Goal: Information Seeking & Learning: Learn about a topic

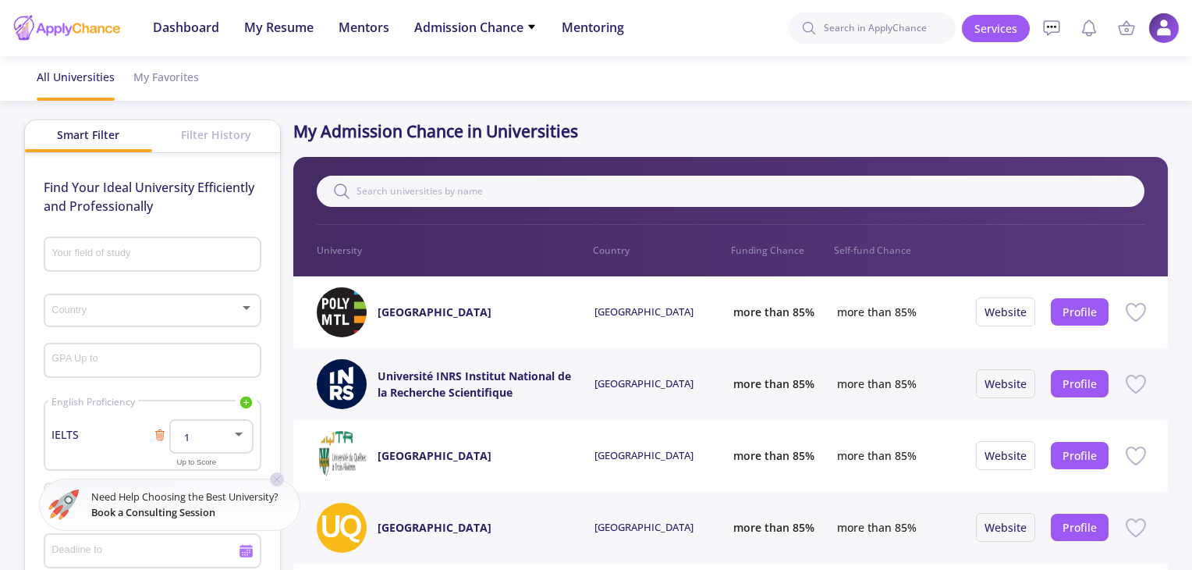
click at [163, 245] on div "Your field of study" at bounding box center [152, 251] width 203 height 41
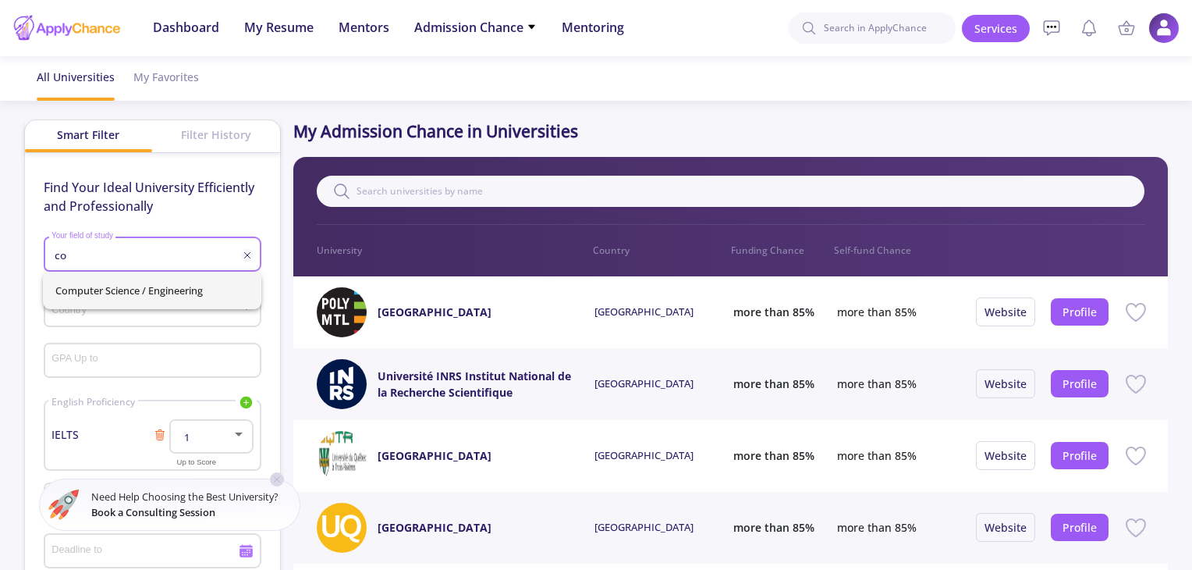
type input "co"
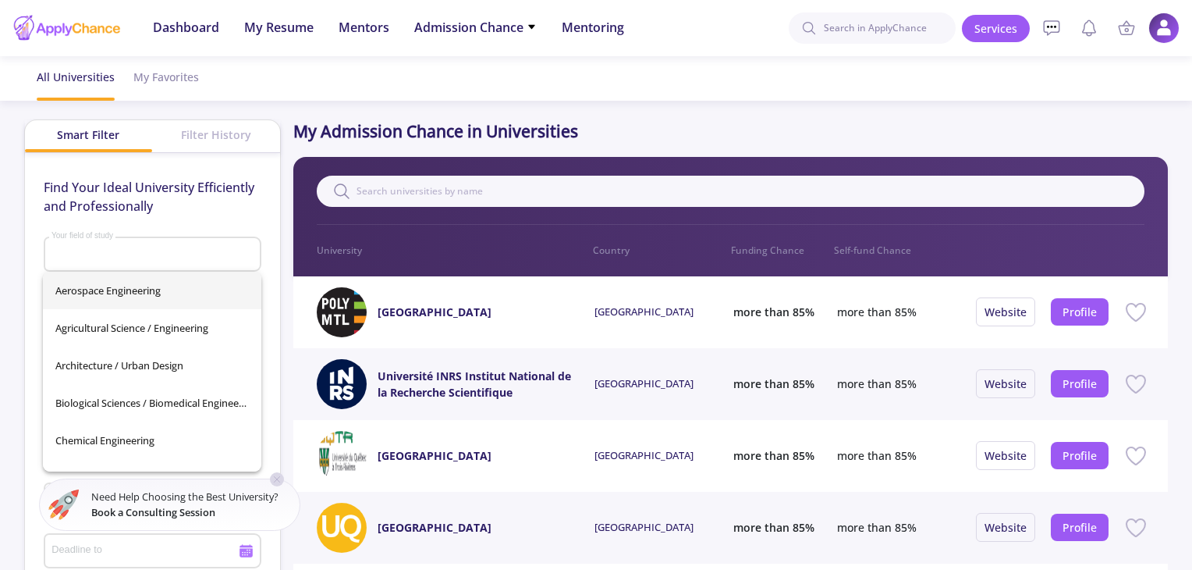
click at [151, 280] on div "Aerospace Engineering Agricultural Science / Engineering Architecture / Urban D…" at bounding box center [152, 372] width 218 height 200
click at [149, 247] on div "Your field of study" at bounding box center [152, 251] width 203 height 41
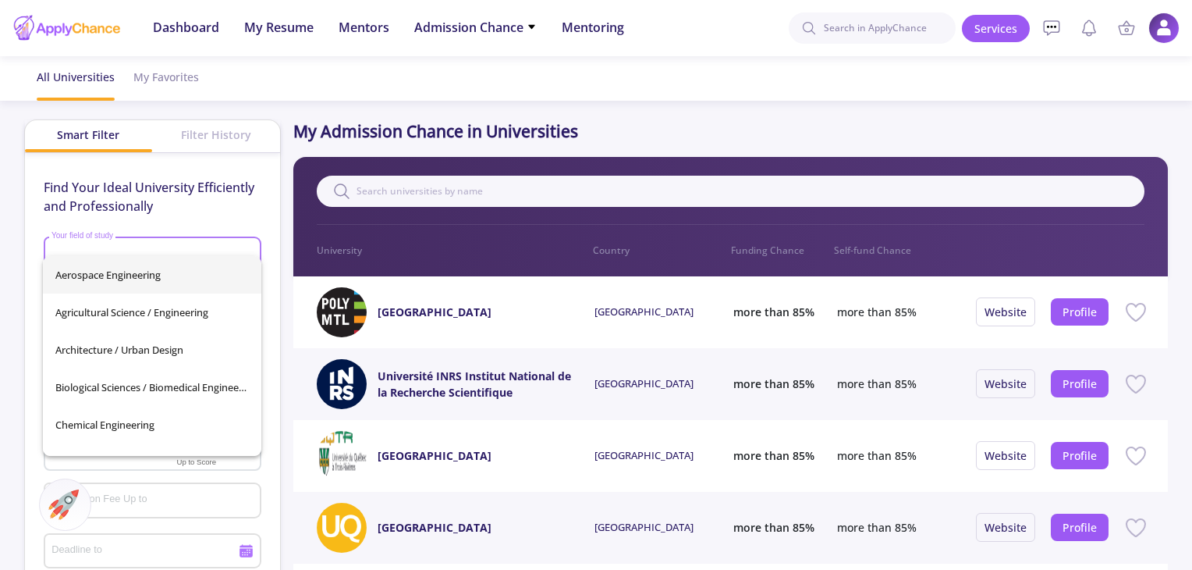
scroll to position [16, 0]
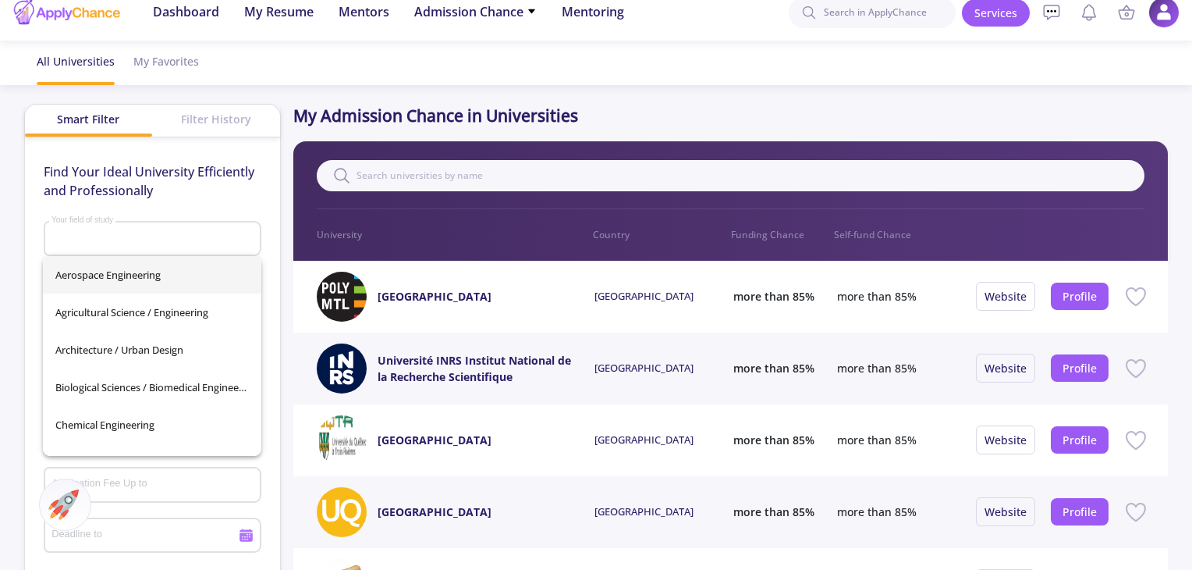
click at [240, 166] on p "Find Your Ideal University Efficiently and Professionally" at bounding box center [153, 180] width 218 height 37
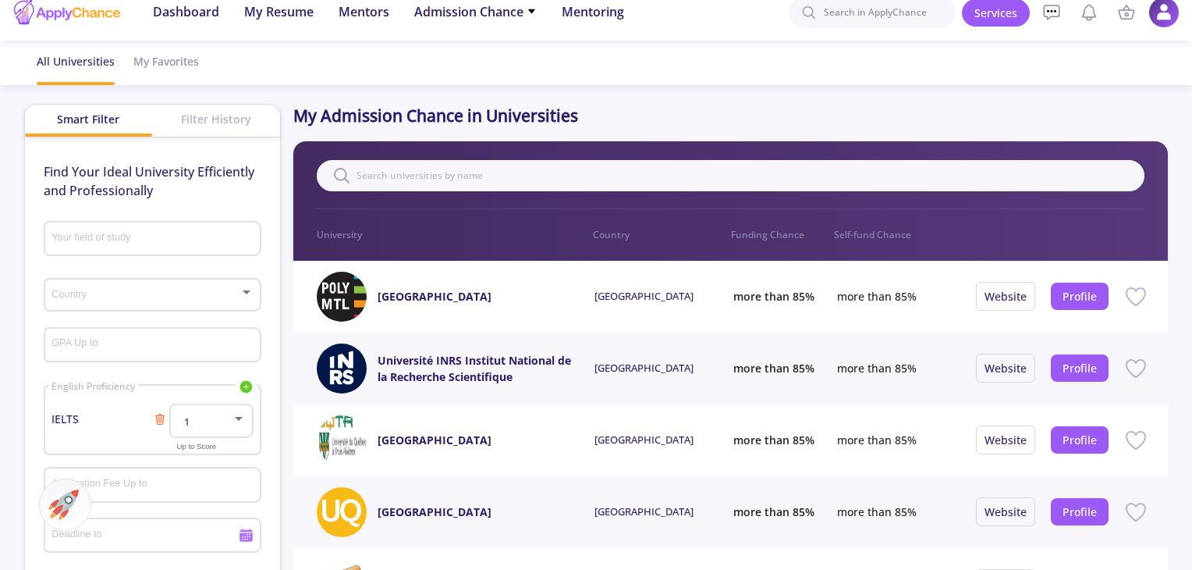
click at [190, 302] on div "Country" at bounding box center [152, 291] width 203 height 39
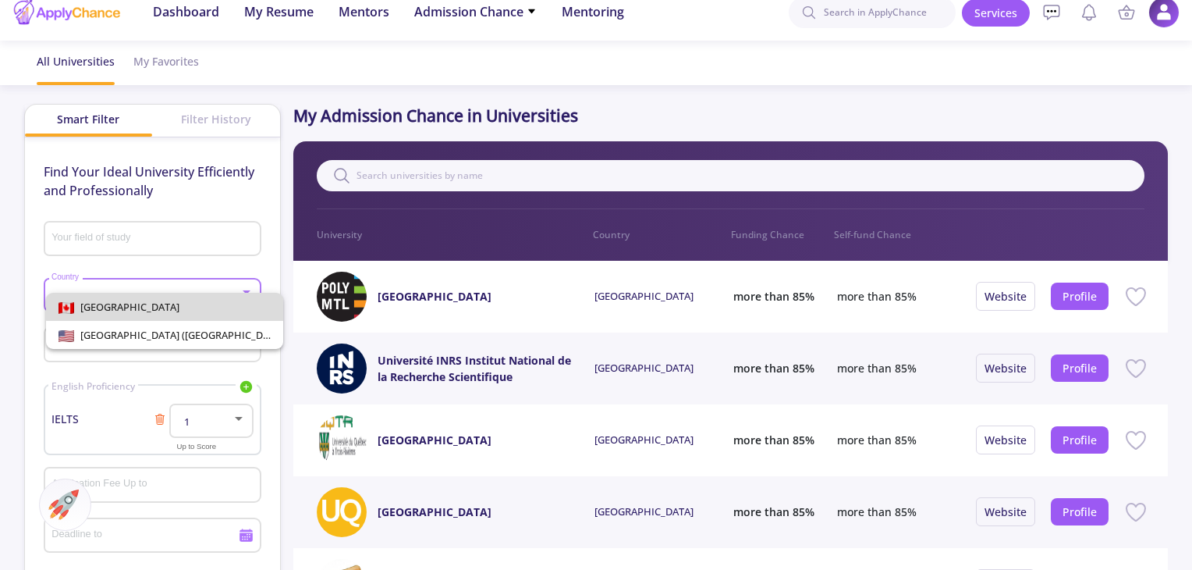
click at [178, 305] on span "[GEOGRAPHIC_DATA]" at bounding box center [165, 307] width 212 height 28
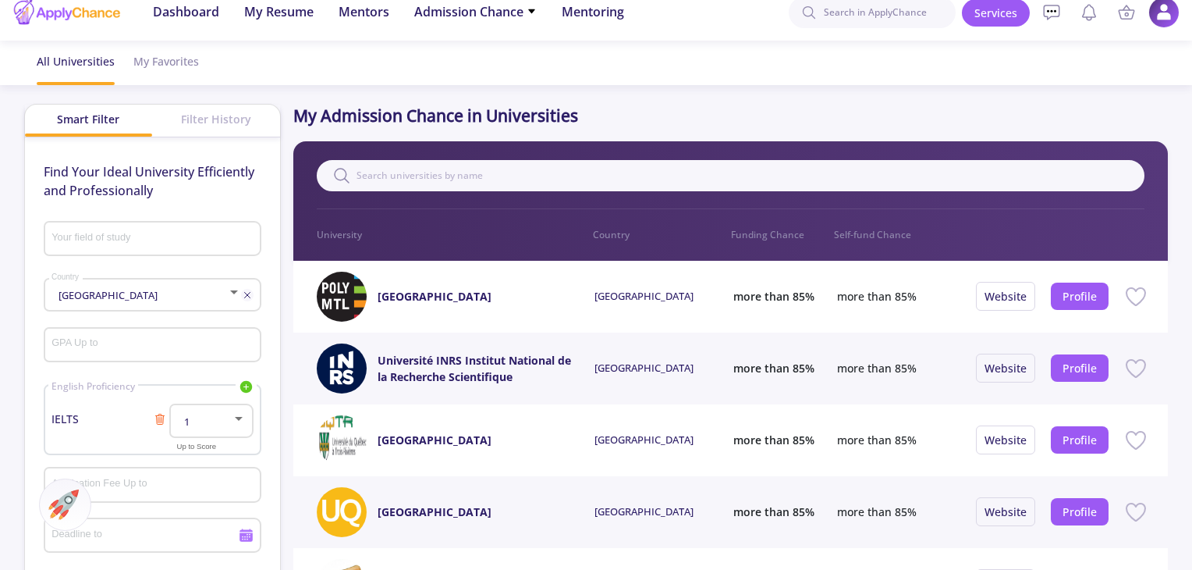
click at [163, 335] on div "GPA Up to" at bounding box center [152, 341] width 203 height 41
type input "3"
click at [228, 416] on div "1" at bounding box center [203, 422] width 55 height 12
click at [207, 357] on span "7" at bounding box center [212, 366] width 55 height 28
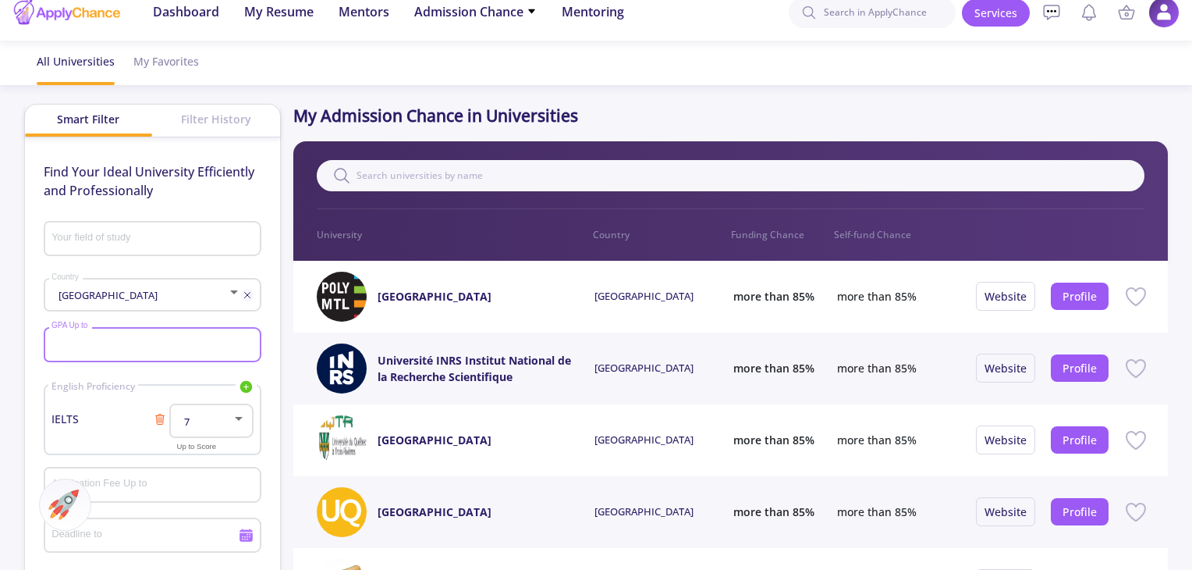
click at [162, 344] on input "GPA Up to" at bounding box center [154, 346] width 207 height 14
type input "3"
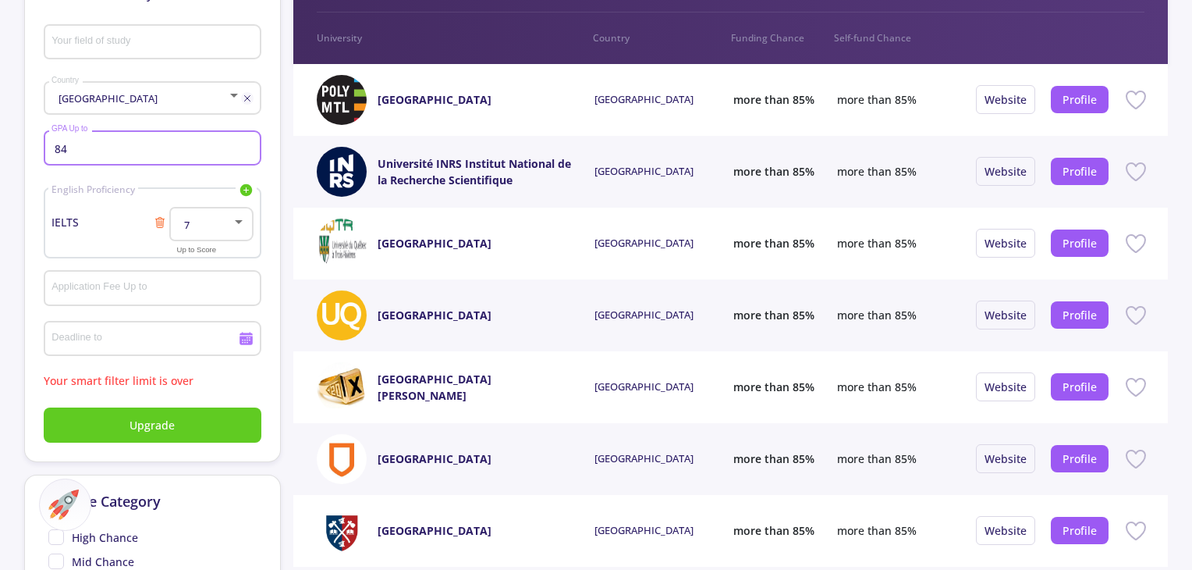
scroll to position [215, 0]
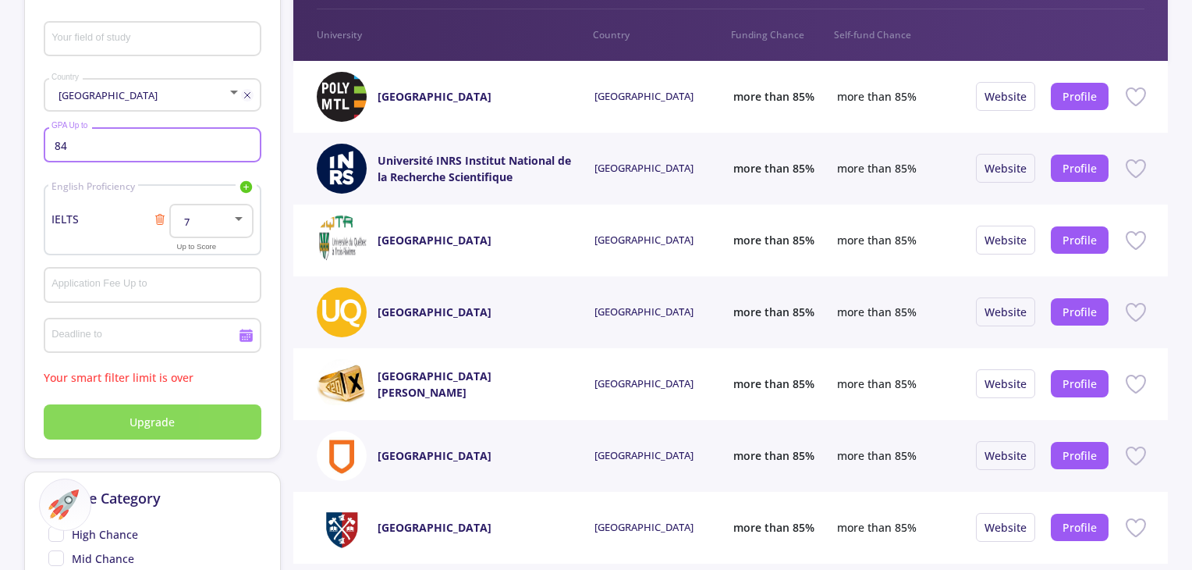
type input "84"
click at [151, 424] on span "Upgrade" at bounding box center [152, 422] width 45 height 16
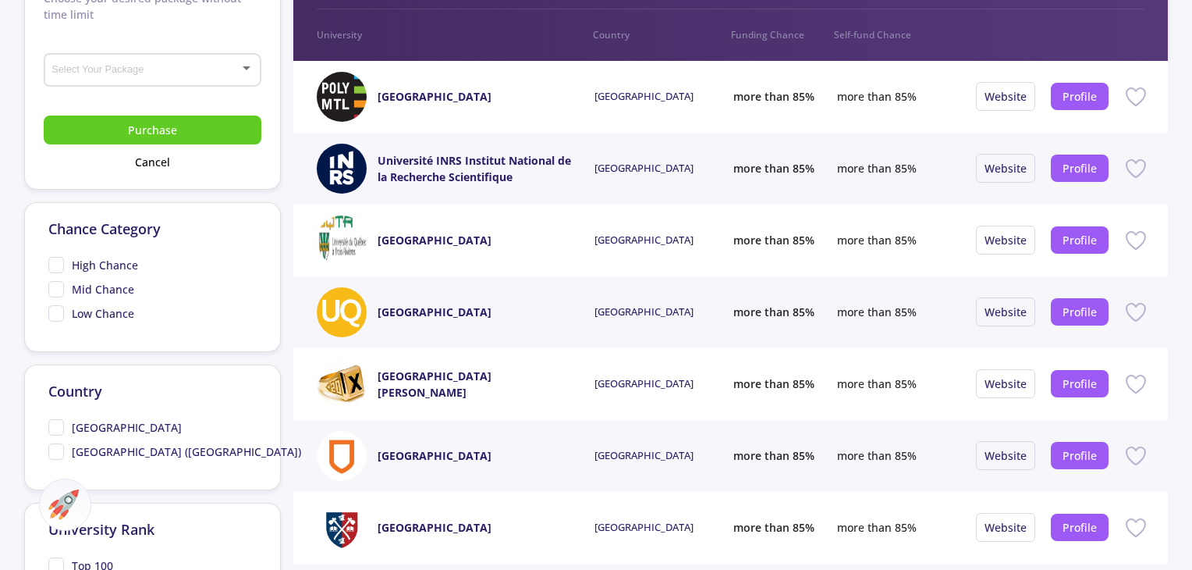
scroll to position [0, 0]
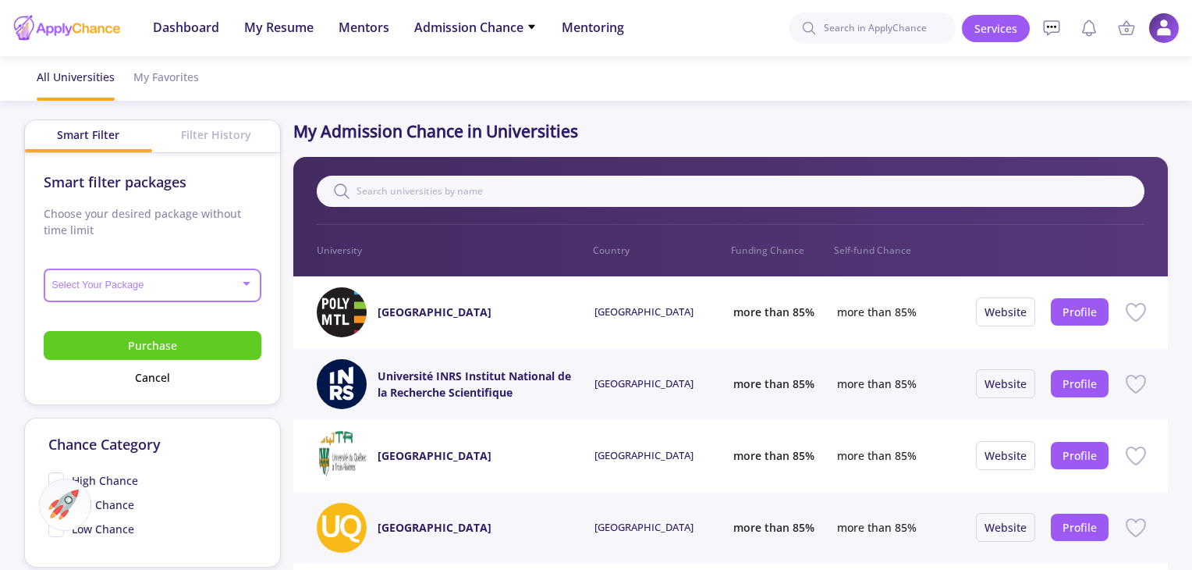
click at [148, 291] on span at bounding box center [147, 285] width 185 height 11
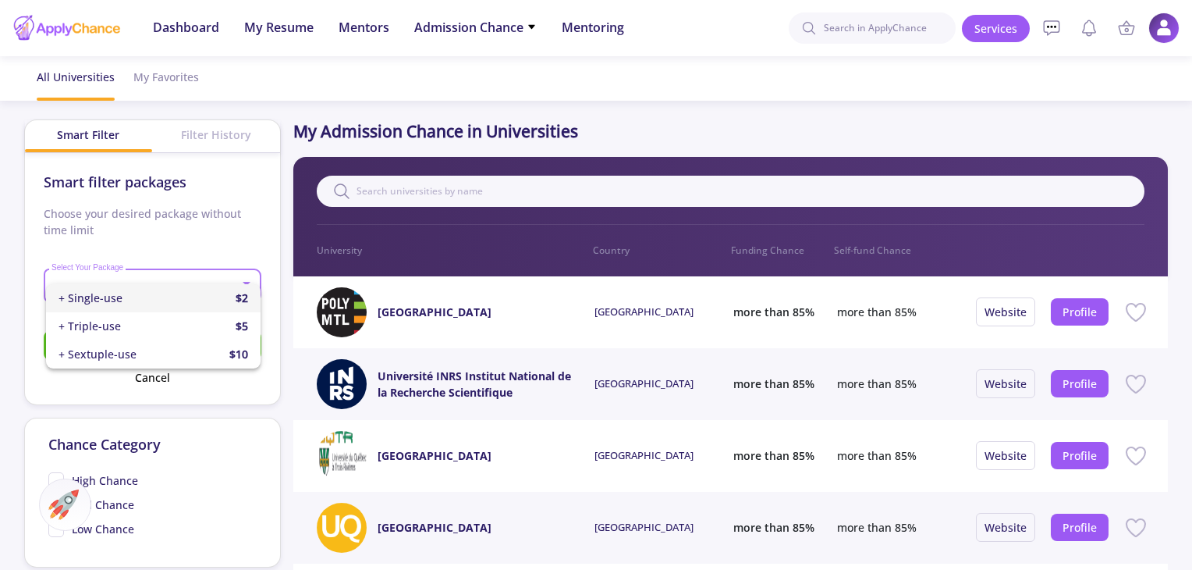
click at [187, 229] on div at bounding box center [596, 285] width 1192 height 570
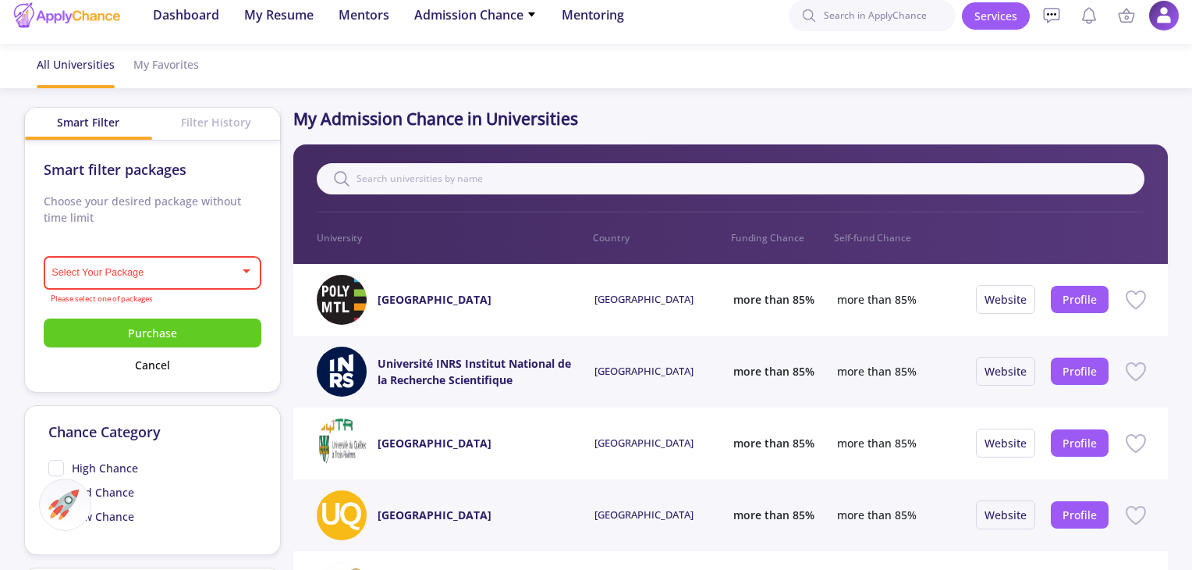
scroll to position [70, 0]
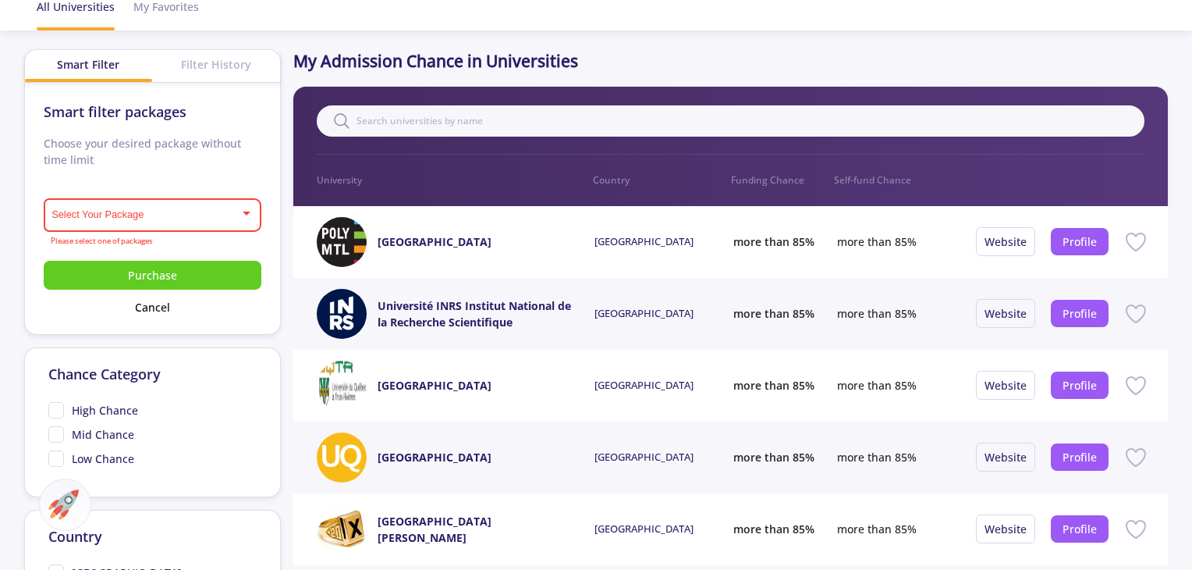
drag, startPoint x: 556, startPoint y: 243, endPoint x: 378, endPoint y: 248, distance: 178.8
click at [378, 248] on div "[GEOGRAPHIC_DATA]" at bounding box center [444, 242] width 133 height 50
copy link "[GEOGRAPHIC_DATA]"
click at [705, 201] on div "Filter 0 University Country Funding Chance Self-fund Chance" at bounding box center [730, 146] width 875 height 119
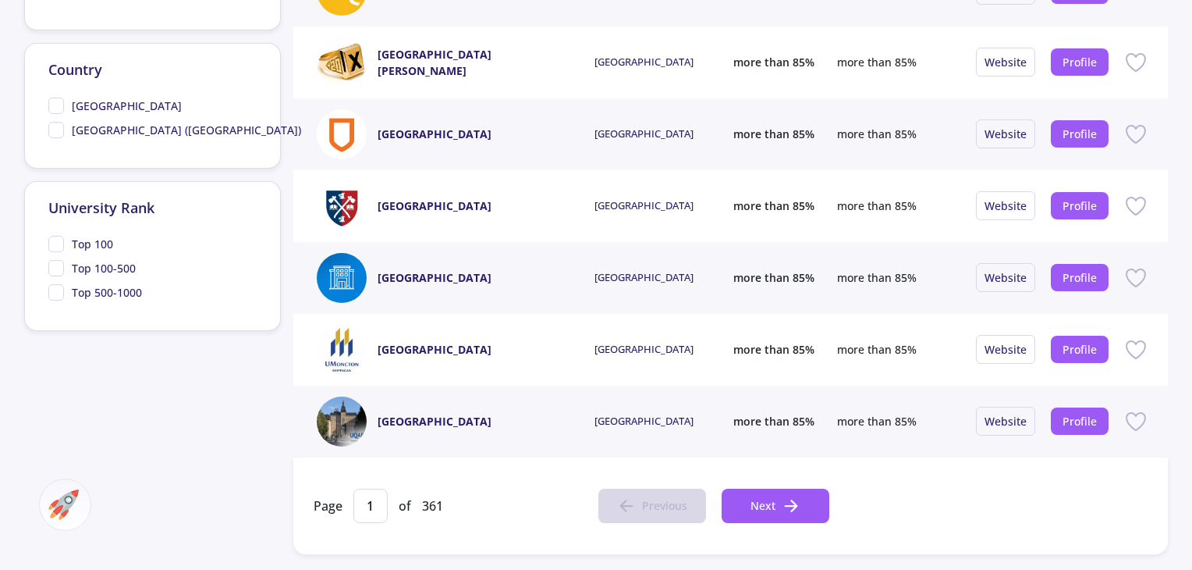
scroll to position [545, 0]
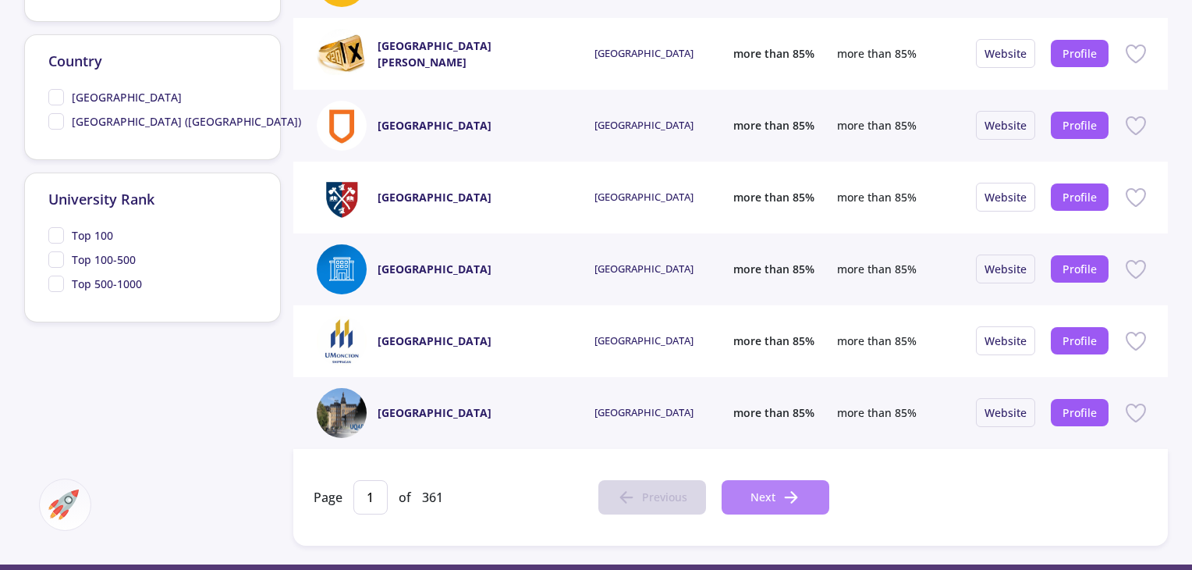
click at [753, 500] on span "Next" at bounding box center [763, 496] width 25 height 16
type input "2"
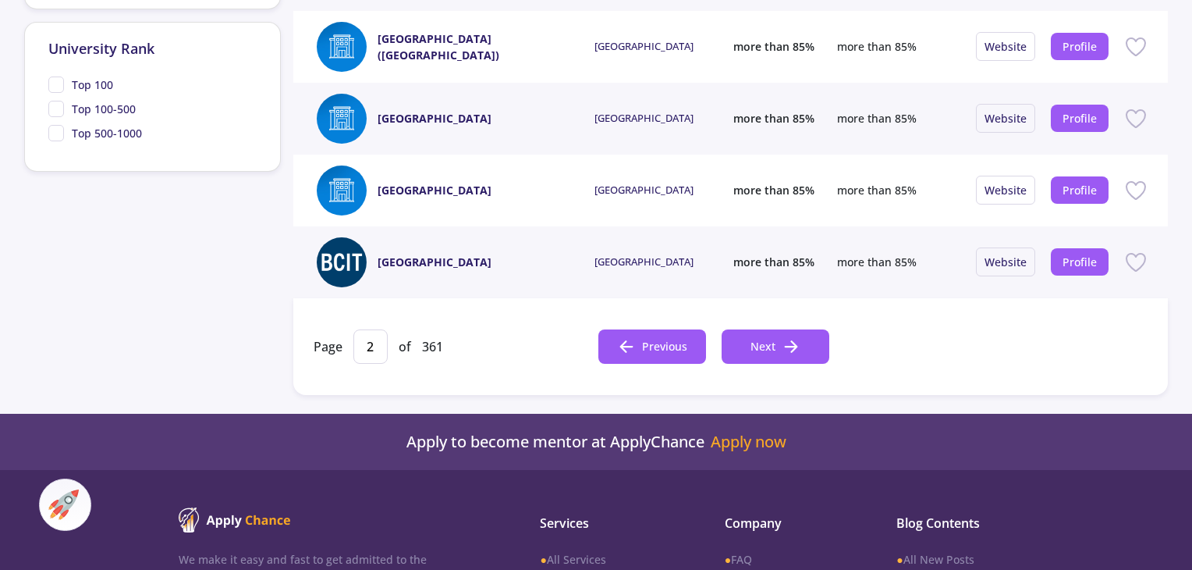
scroll to position [0, 0]
